Goal: Find specific fact: Find specific fact

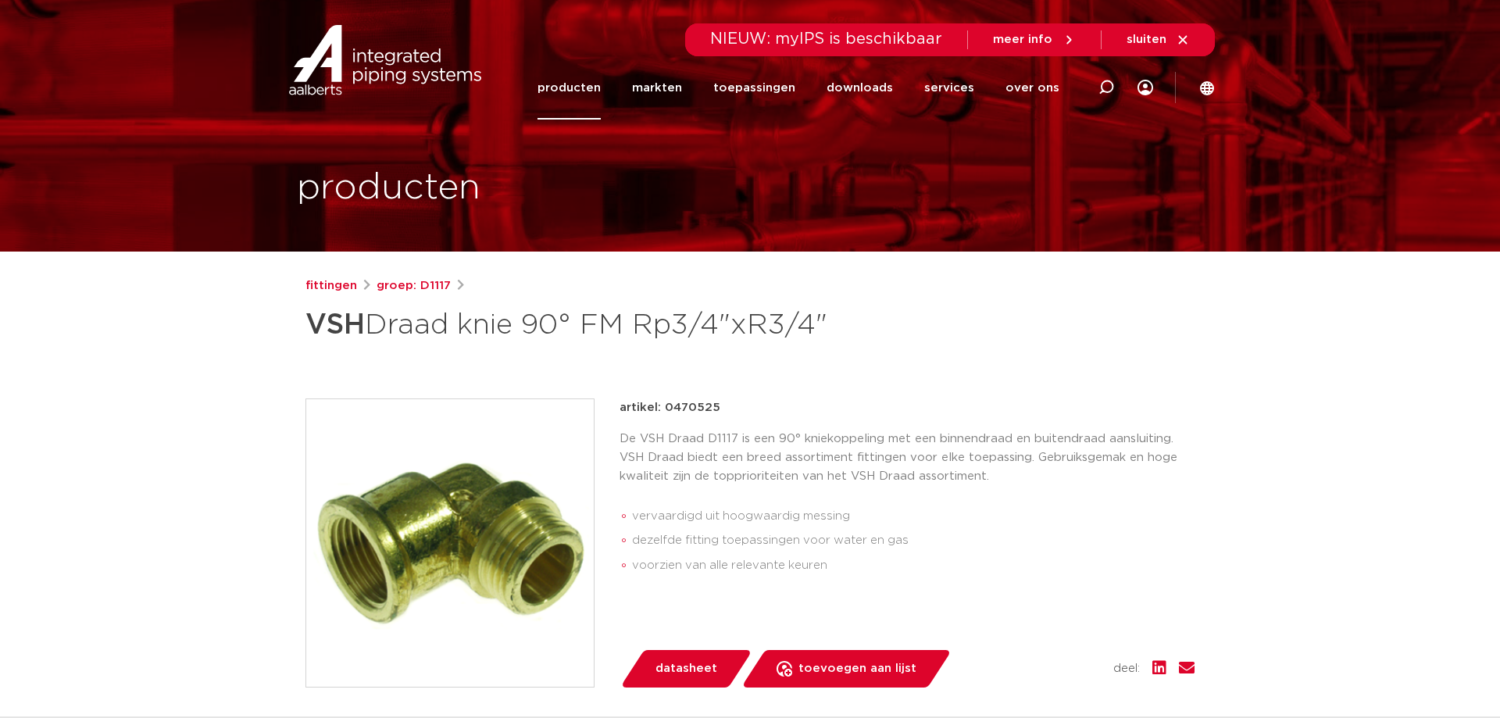
click at [692, 401] on p "artikel: 0470525" at bounding box center [670, 407] width 101 height 19
click at [795, 399] on div "artikel: 0470525" at bounding box center [907, 407] width 575 height 19
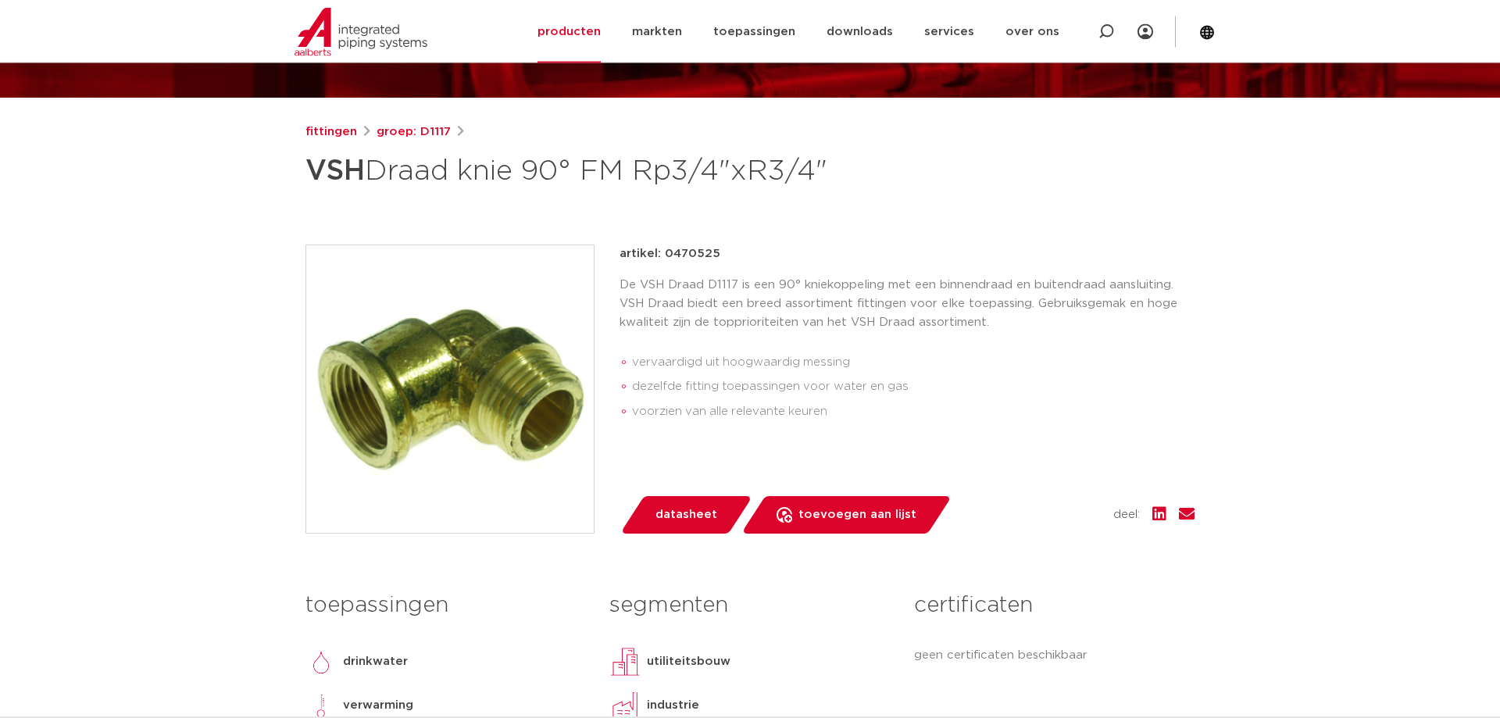
scroll to position [80, 0]
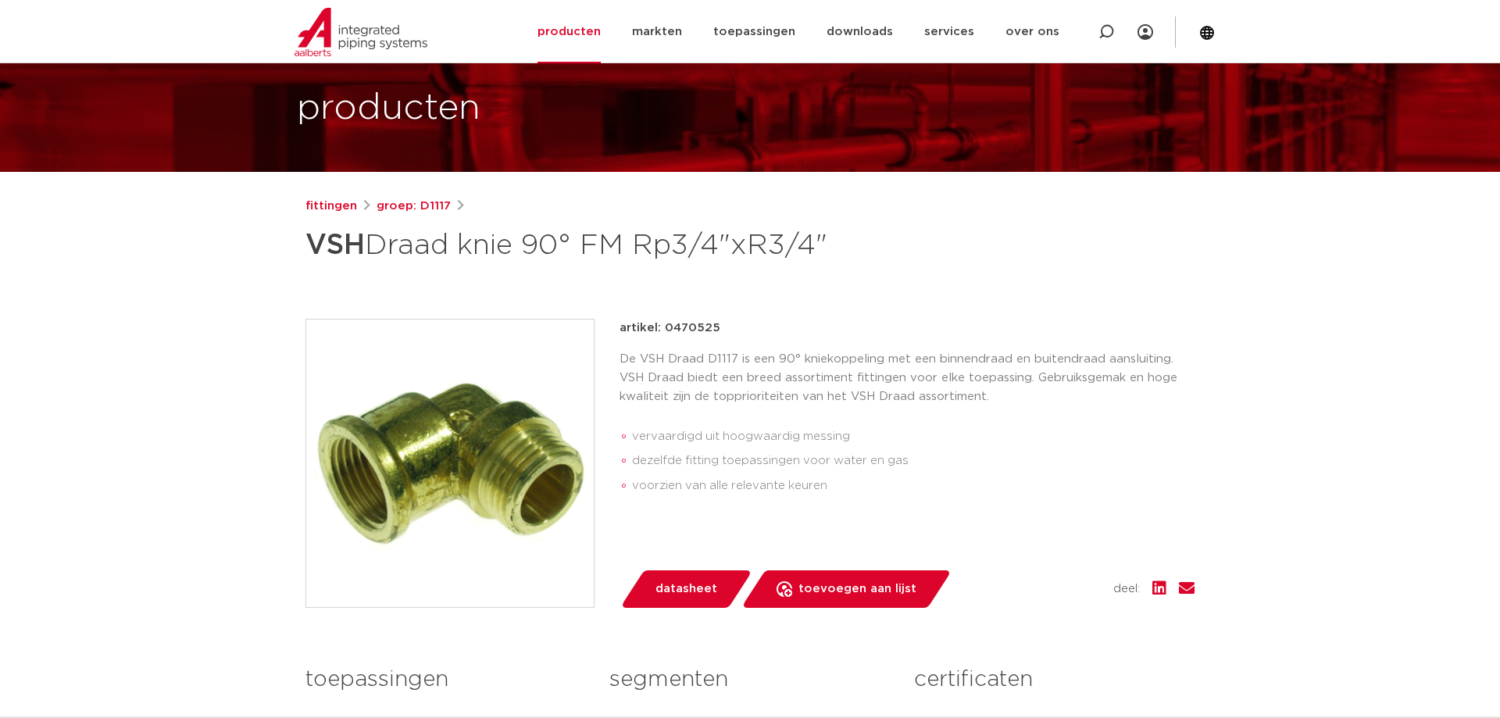
click at [686, 324] on p "artikel: 0470525" at bounding box center [670, 328] width 101 height 19
copy p "0470525"
click at [692, 327] on p "artikel: 0470525" at bounding box center [670, 328] width 101 height 19
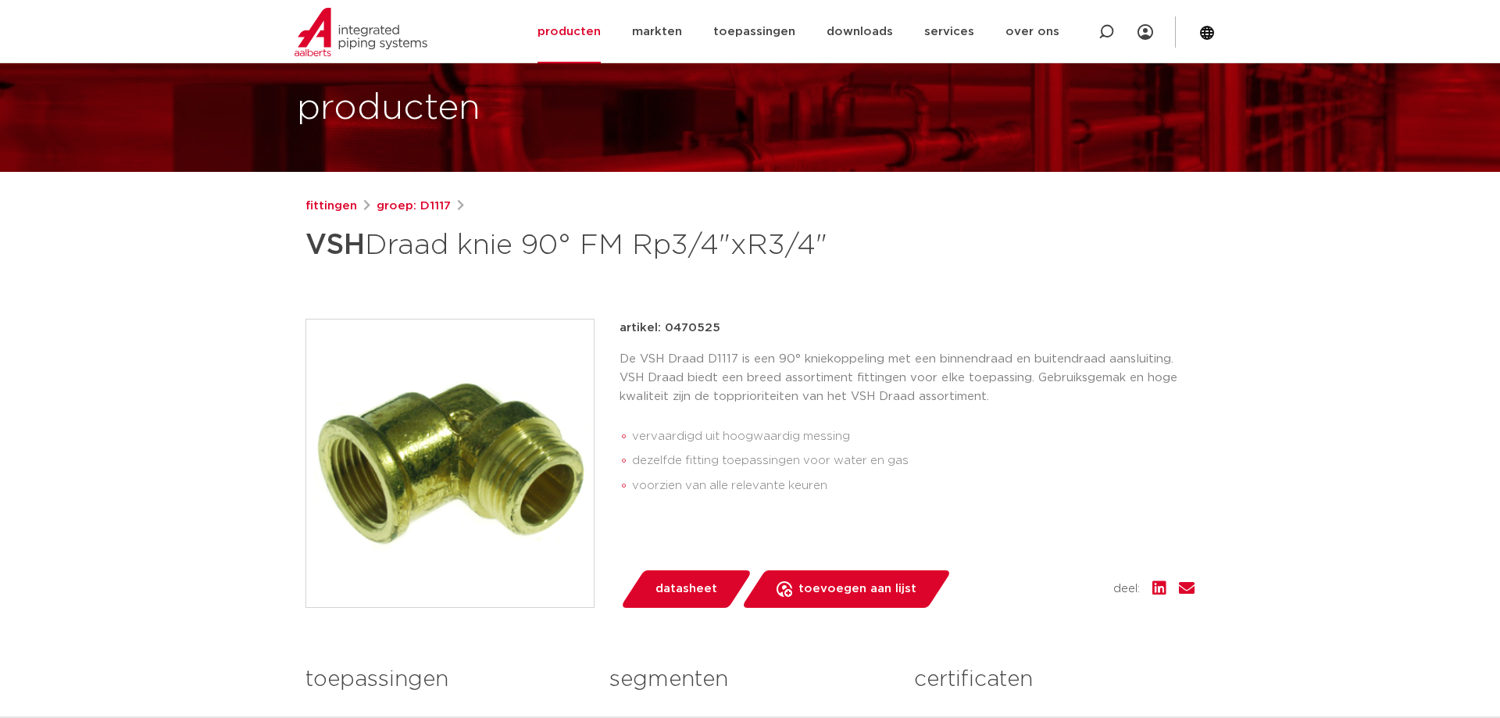
copy p "0470525"
